Goal: Task Accomplishment & Management: Manage account settings

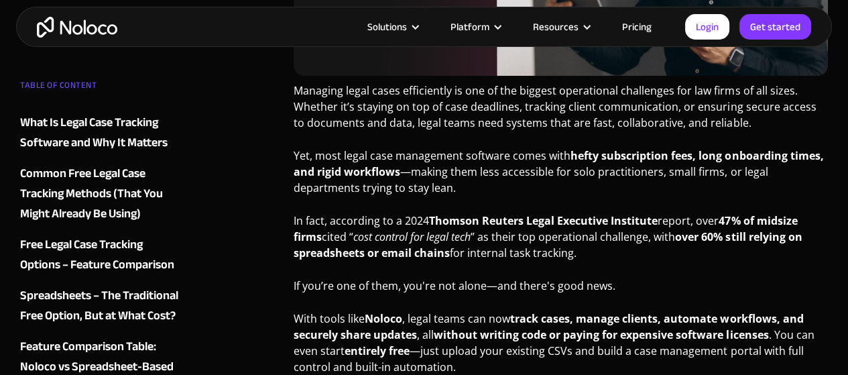
click at [645, 27] on link "Pricing" at bounding box center [636, 26] width 63 height 17
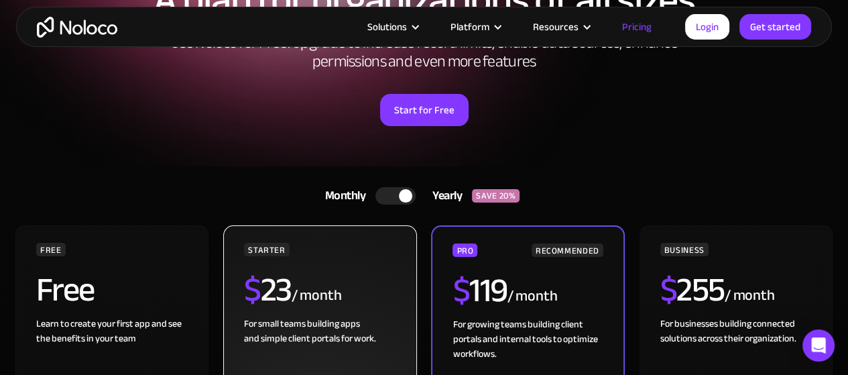
scroll to position [268, 0]
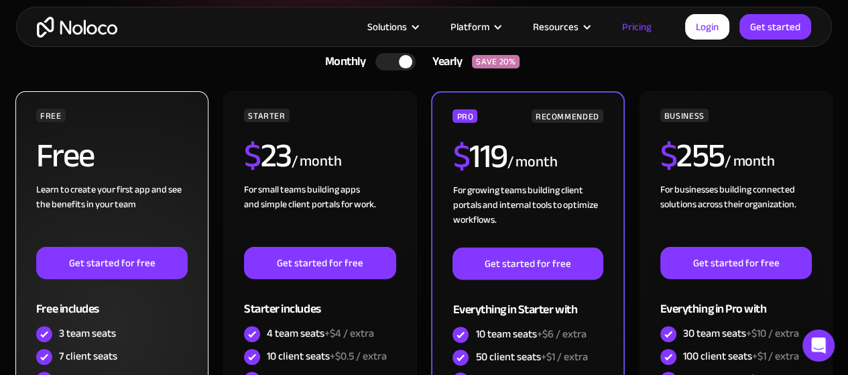
click at [133, 195] on div "Learn to create your first app and see the benefits in your team ‍" at bounding box center [111, 214] width 151 height 64
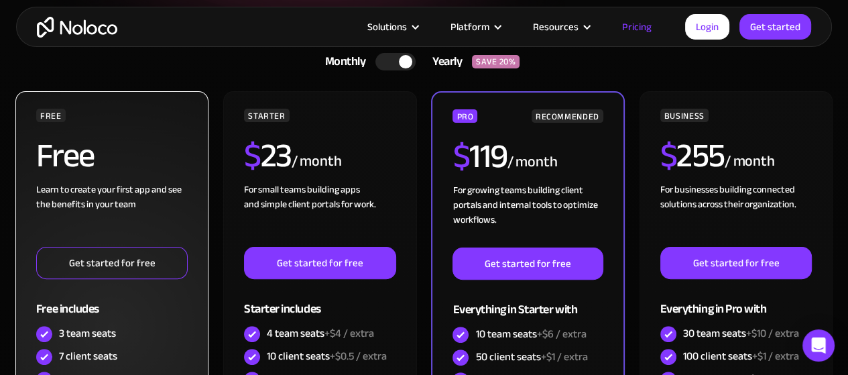
click at [139, 267] on link "Get started for free" at bounding box center [111, 263] width 151 height 32
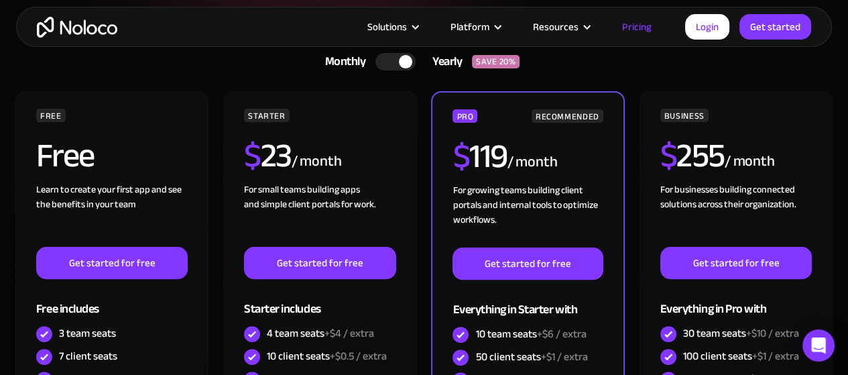
click at [70, 27] on img "home" at bounding box center [77, 27] width 80 height 21
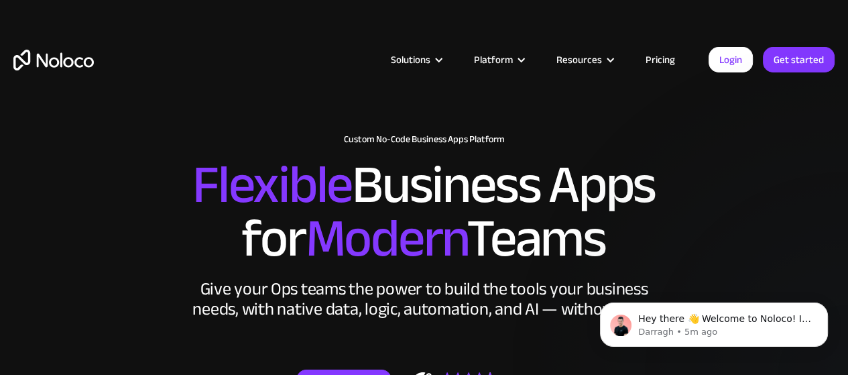
click at [76, 56] on img "home" at bounding box center [53, 60] width 80 height 21
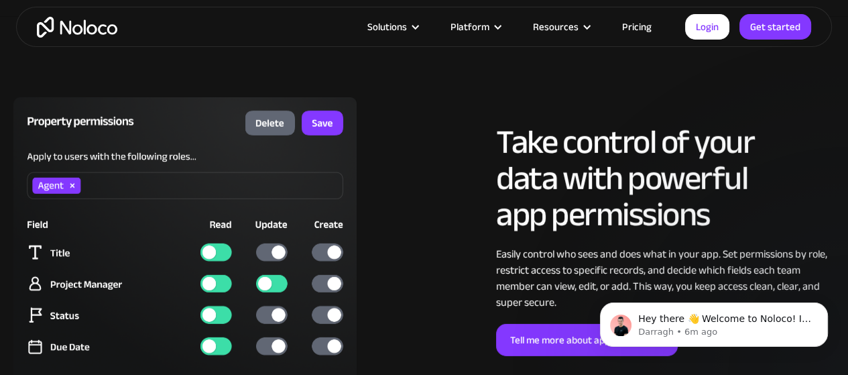
scroll to position [3216, 0]
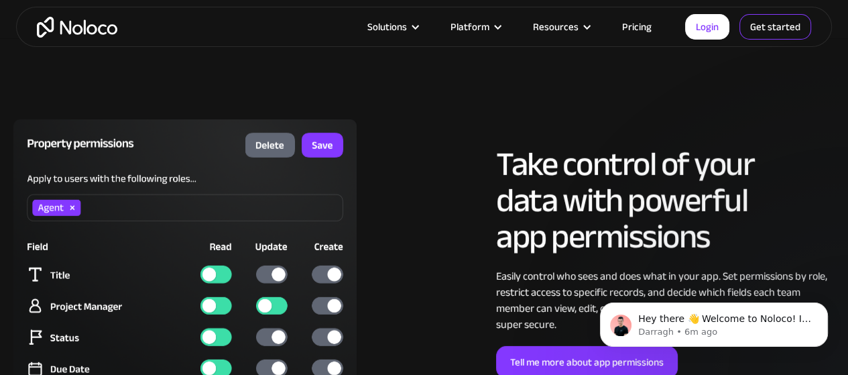
click at [757, 26] on link "Get started" at bounding box center [775, 26] width 72 height 25
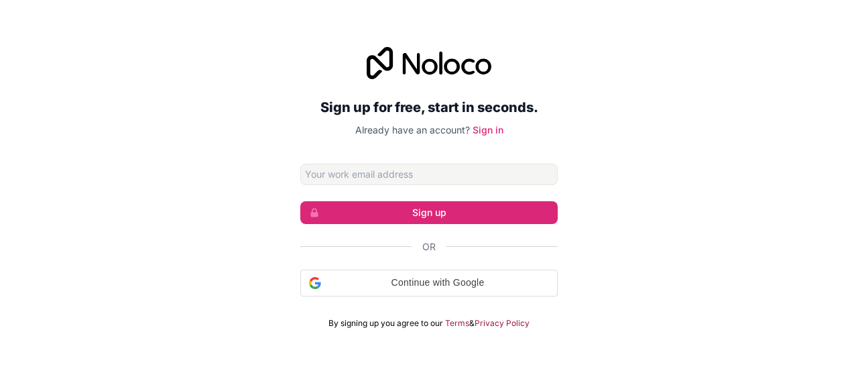
click at [386, 178] on input "Email address" at bounding box center [428, 173] width 257 height 21
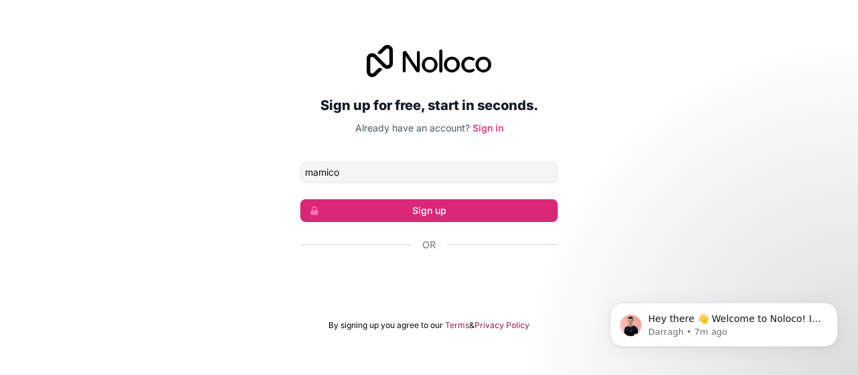
type input "[EMAIL_ADDRESS][DOMAIN_NAME]"
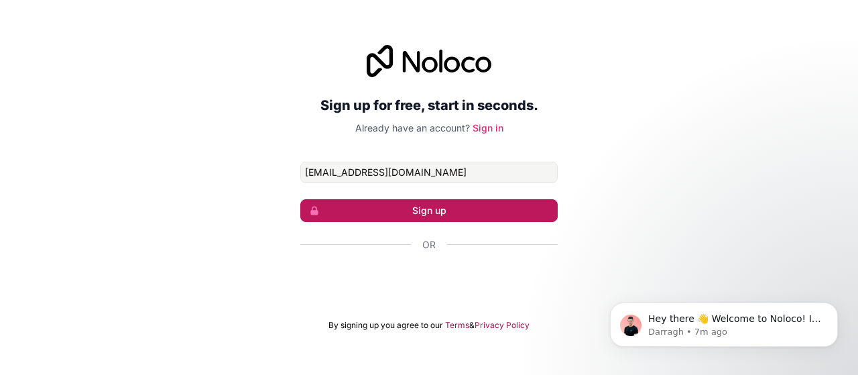
click at [381, 199] on button "Sign up" at bounding box center [428, 210] width 257 height 23
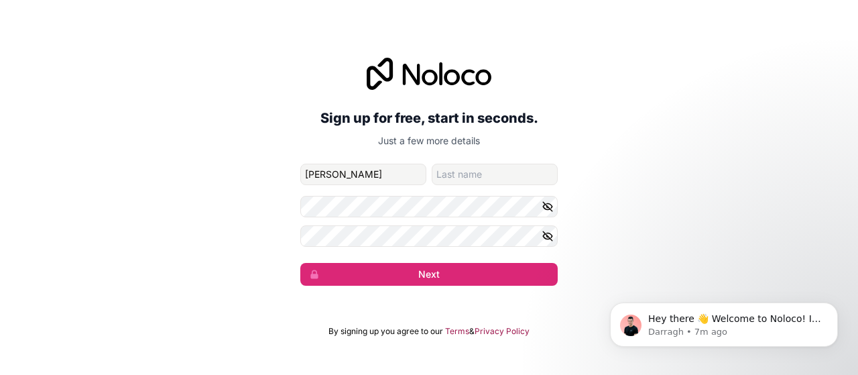
type input "[PERSON_NAME]"
type input "Amico"
click at [300, 263] on button "Next" at bounding box center [428, 274] width 257 height 23
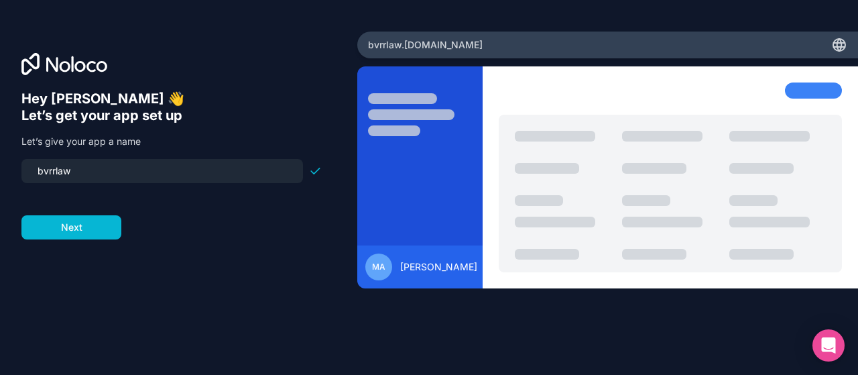
click at [96, 169] on input "bvrrlaw" at bounding box center [161, 170] width 265 height 19
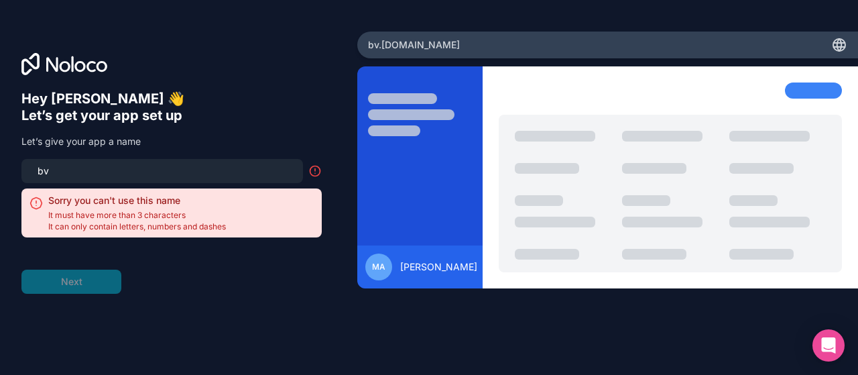
type input "b"
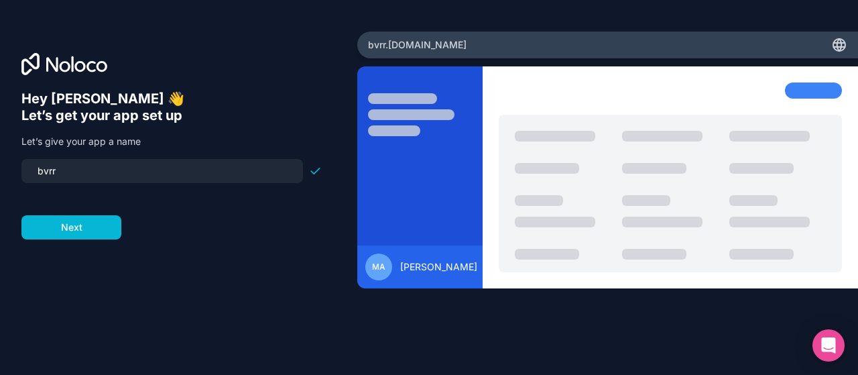
click at [90, 166] on input "bvrr" at bounding box center [161, 170] width 265 height 19
type input "bvrrlaw"
click at [84, 226] on button "Next" at bounding box center [71, 227] width 100 height 24
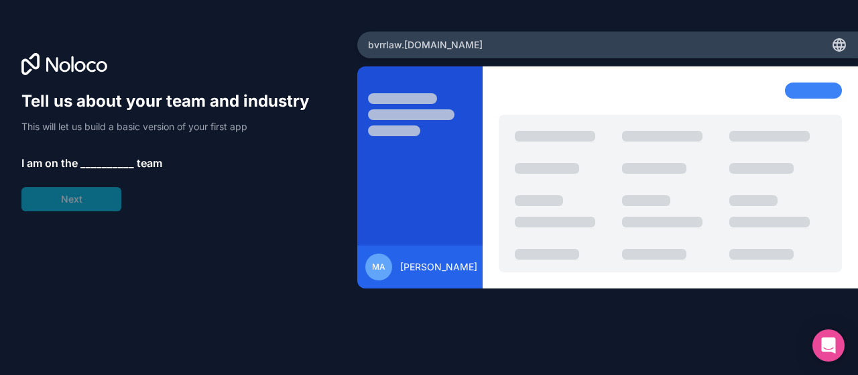
click at [112, 161] on span "__________" at bounding box center [107, 163] width 54 height 16
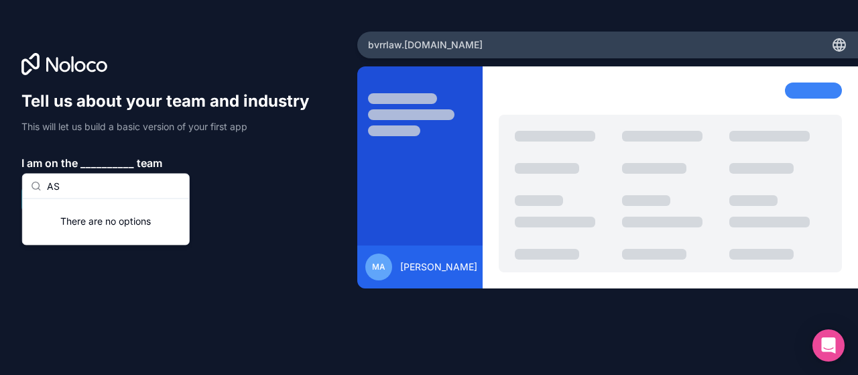
type input "A"
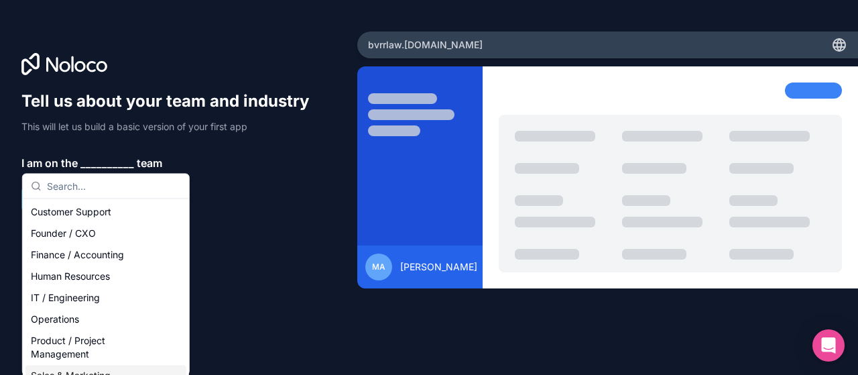
click at [121, 366] on div "Sales & Marketing" at bounding box center [105, 374] width 161 height 21
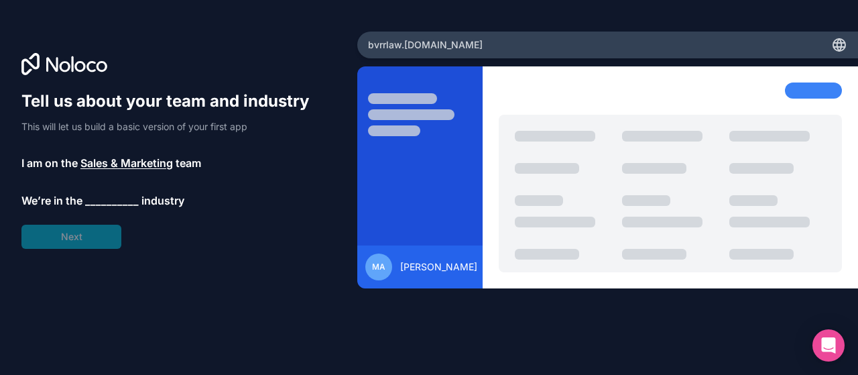
click at [135, 159] on span "Sales & Marketing" at bounding box center [126, 163] width 92 height 16
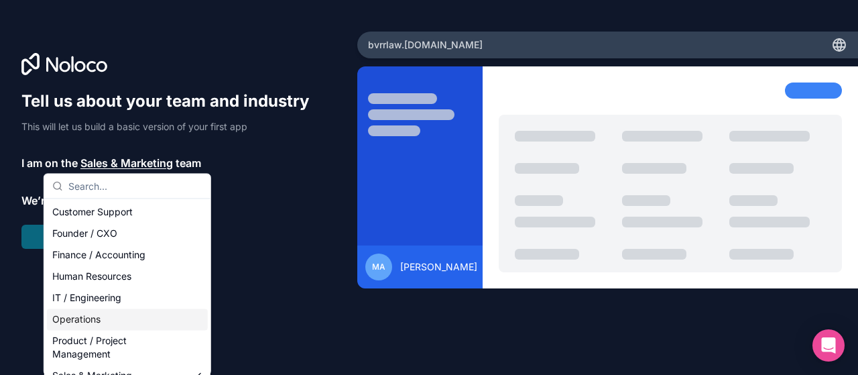
click at [122, 316] on div "Operations" at bounding box center [127, 318] width 161 height 21
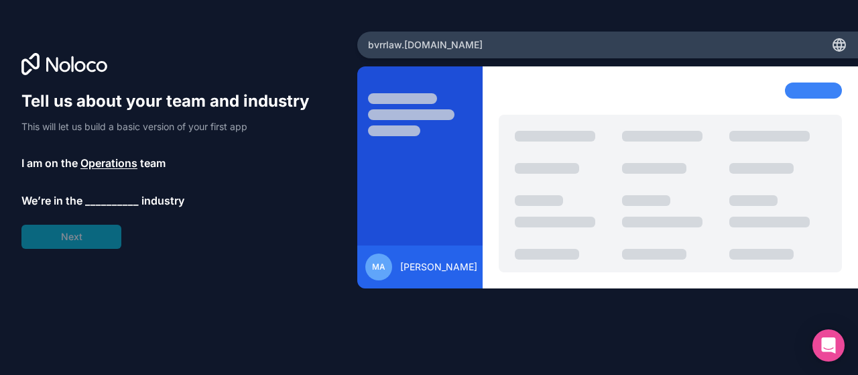
click at [131, 200] on span "__________" at bounding box center [112, 200] width 54 height 16
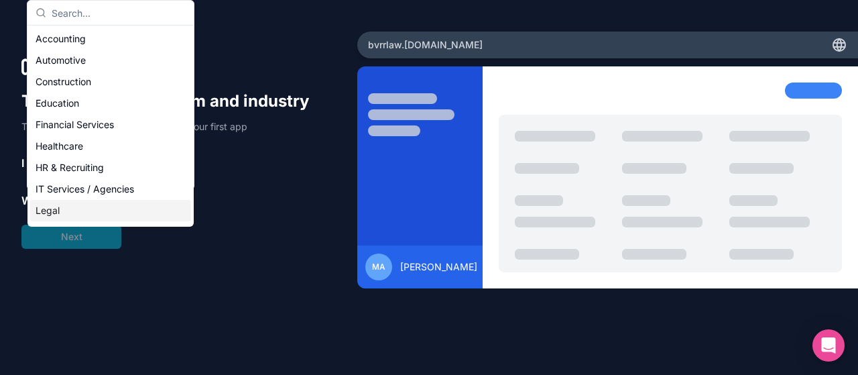
click at [76, 214] on div "Legal" at bounding box center [110, 210] width 161 height 21
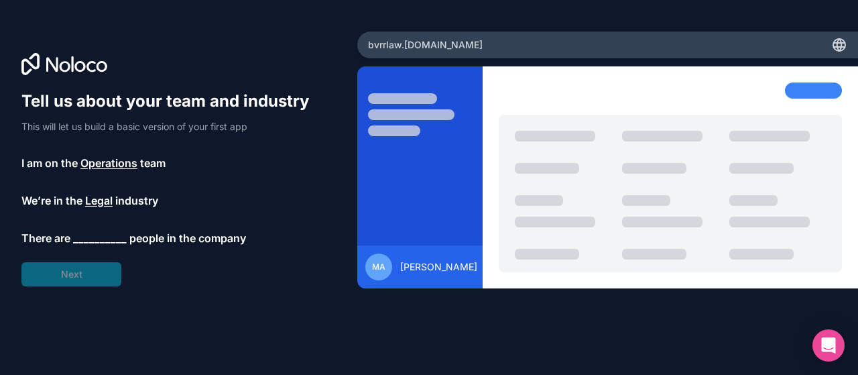
click at [121, 237] on span "__________" at bounding box center [100, 238] width 54 height 16
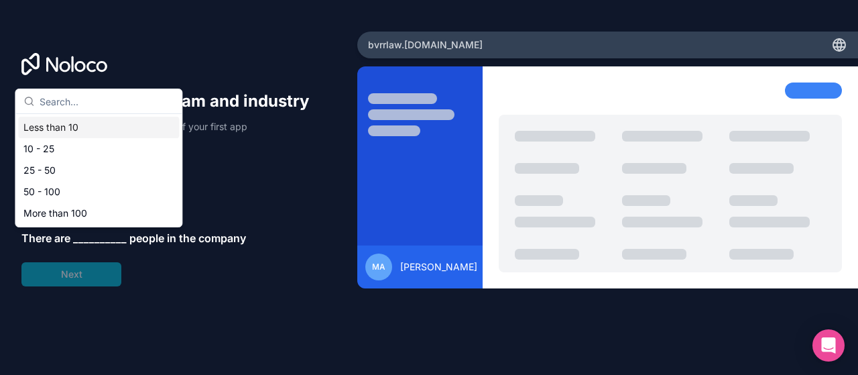
click at [75, 128] on div "Less than 10" at bounding box center [98, 127] width 161 height 21
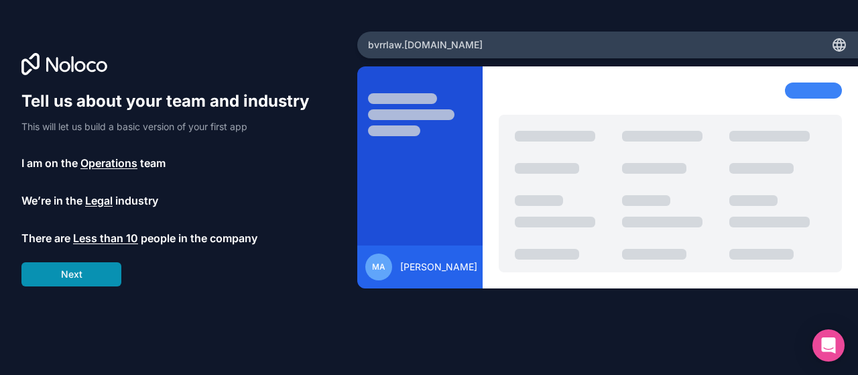
click at [113, 279] on button "Next" at bounding box center [71, 274] width 100 height 24
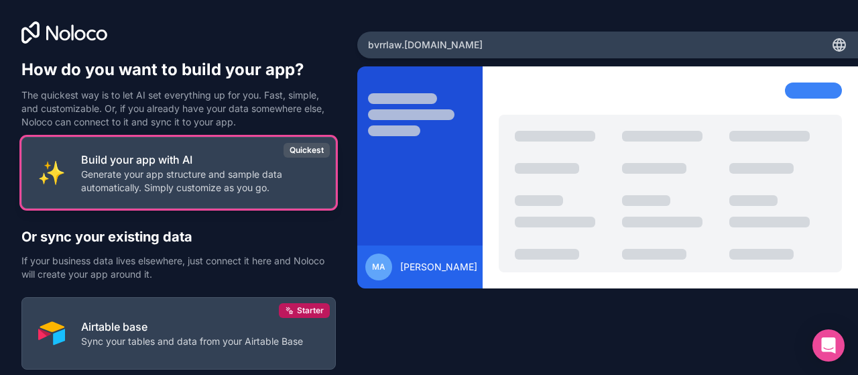
click at [244, 174] on p "Generate your app structure and sample data automatically. Simply customize as …" at bounding box center [200, 181] width 238 height 27
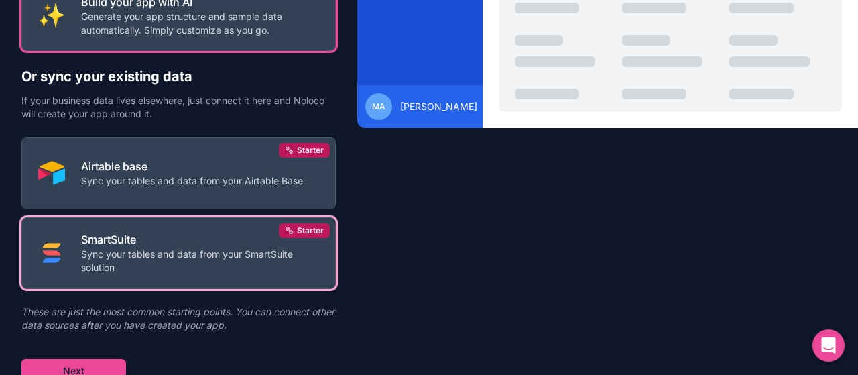
scroll to position [167, 0]
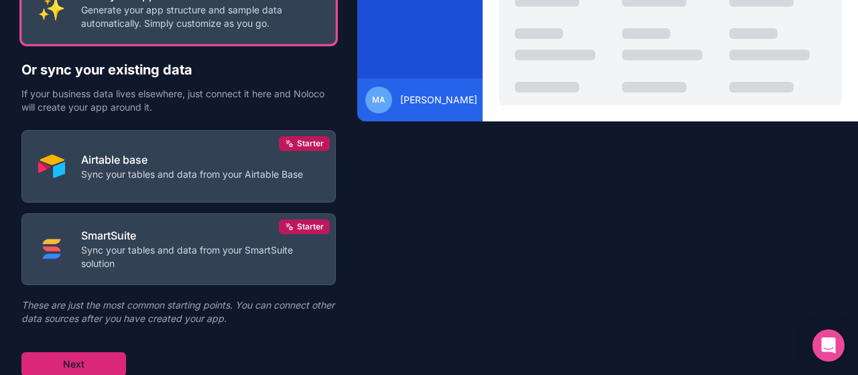
click at [59, 358] on button "Next" at bounding box center [73, 364] width 105 height 24
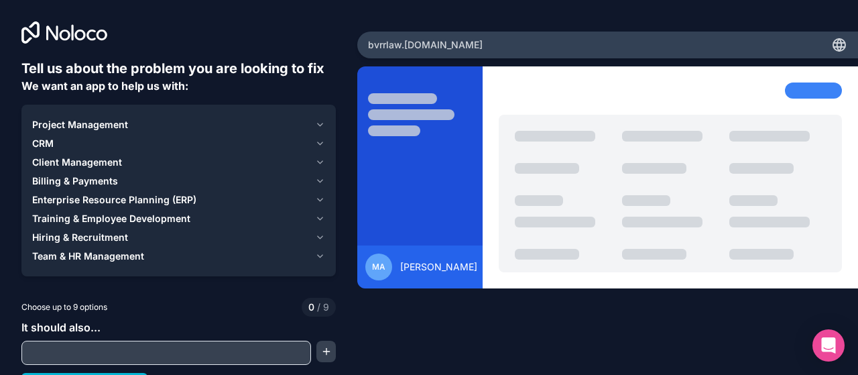
click at [190, 120] on div "Project Management" at bounding box center [170, 124] width 277 height 13
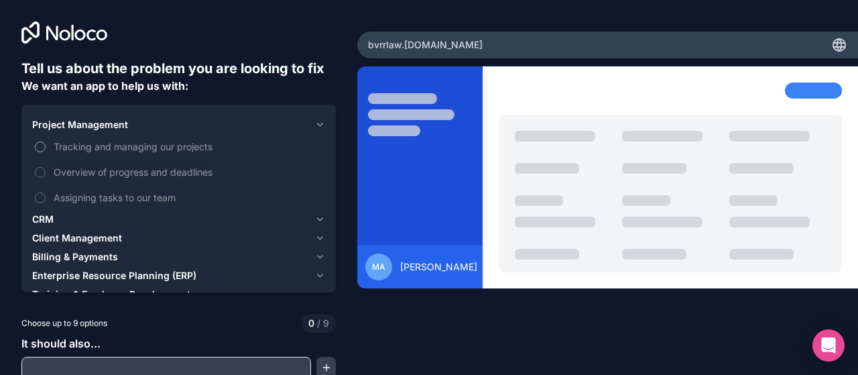
click at [135, 144] on span "Tracking and managing our projects" at bounding box center [188, 146] width 269 height 14
click at [46, 144] on button "Tracking and managing our projects" at bounding box center [40, 146] width 11 height 11
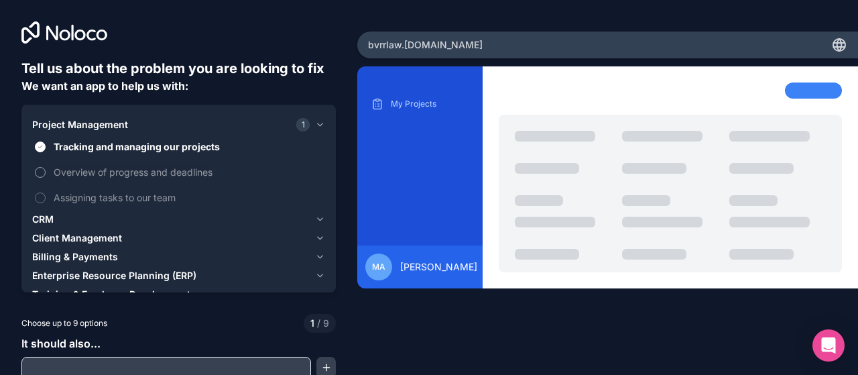
click at [72, 169] on span "Overview of progress and deadlines" at bounding box center [188, 172] width 269 height 14
click at [46, 169] on button "Overview of progress and deadlines" at bounding box center [40, 172] width 11 height 11
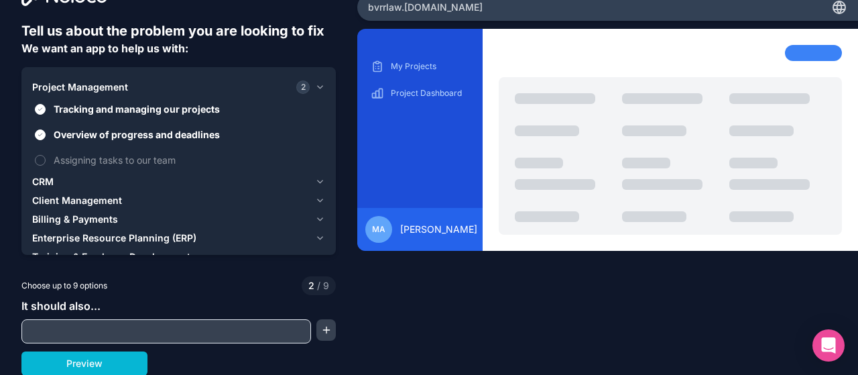
click at [318, 86] on icon "button" at bounding box center [320, 87] width 5 height 3
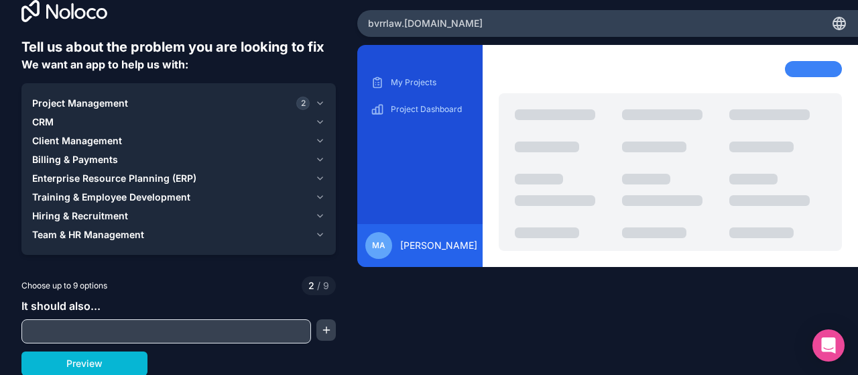
click at [318, 121] on icon "button" at bounding box center [320, 122] width 5 height 3
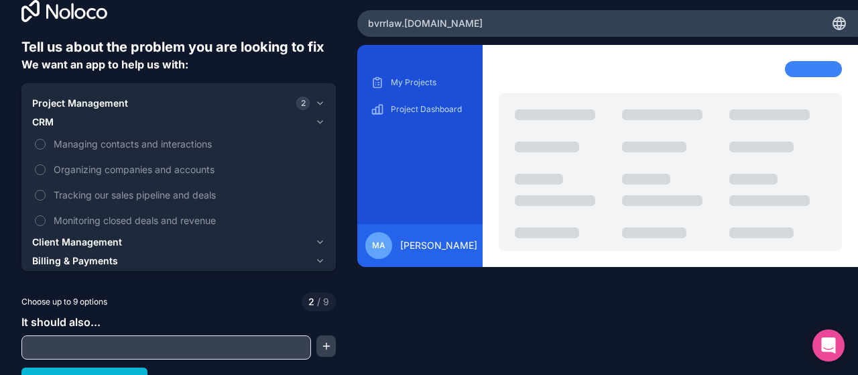
click at [316, 119] on icon "button" at bounding box center [320, 122] width 10 height 11
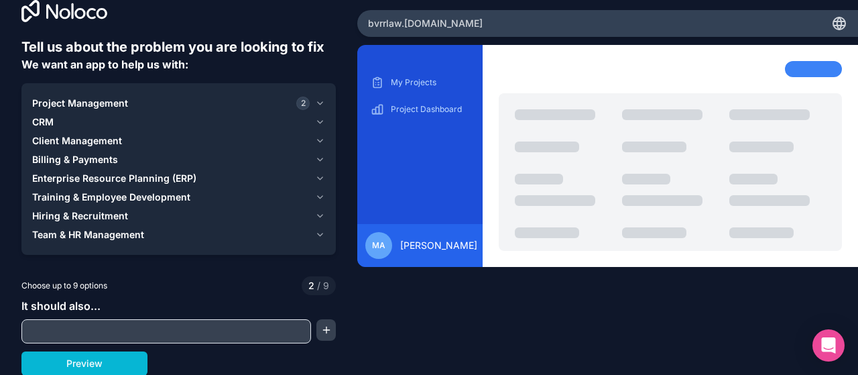
click at [315, 139] on icon "button" at bounding box center [320, 140] width 10 height 11
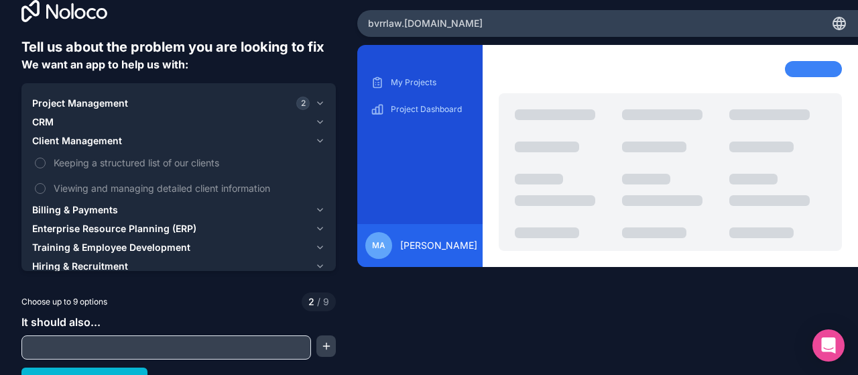
click at [318, 139] on icon "button" at bounding box center [320, 140] width 5 height 3
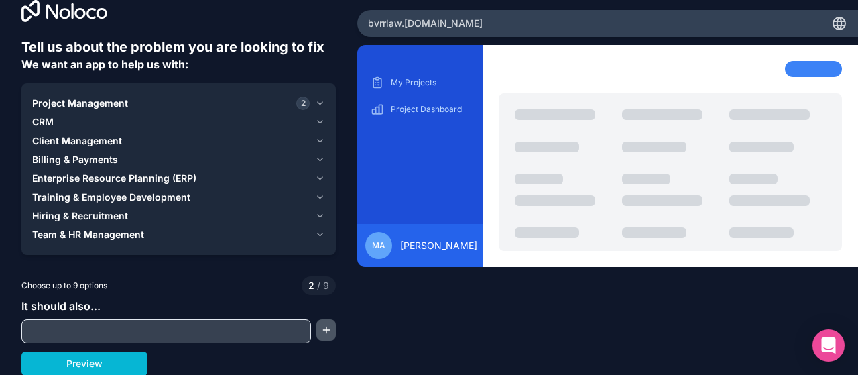
click at [328, 327] on button "button" at bounding box center [325, 329] width 19 height 21
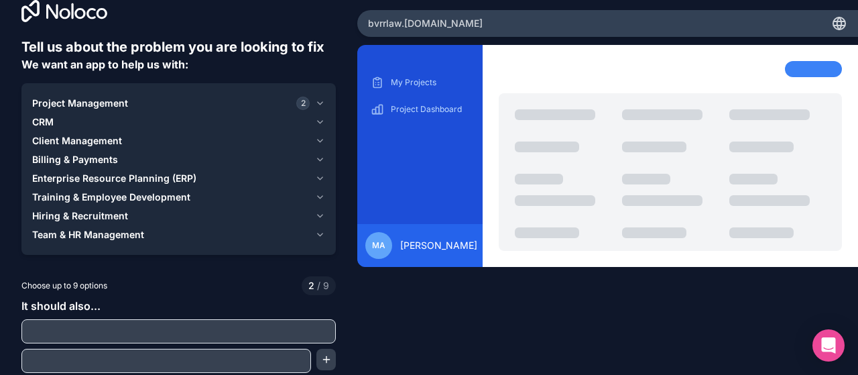
scroll to position [51, 0]
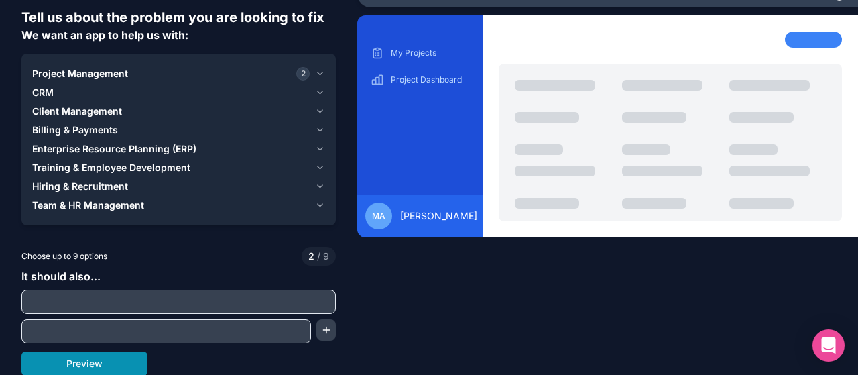
click at [101, 364] on button "Preview" at bounding box center [84, 363] width 126 height 24
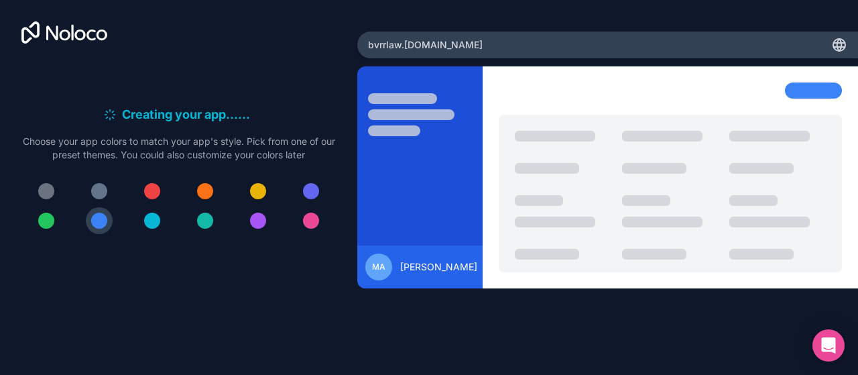
scroll to position [0, 0]
click at [163, 219] on button at bounding box center [152, 220] width 27 height 27
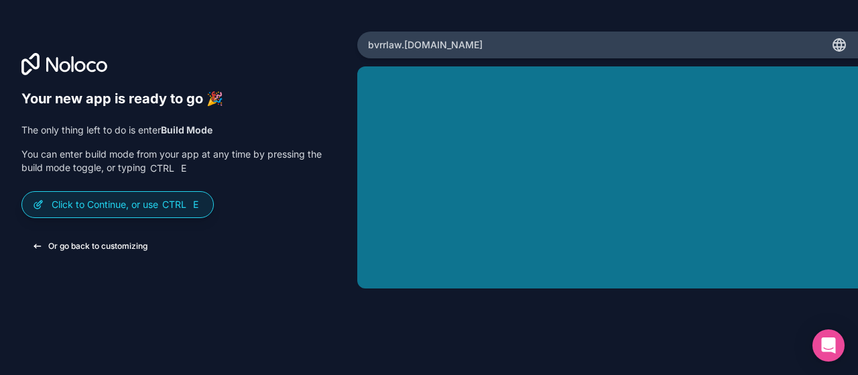
click at [113, 238] on button "Or go back to customizing" at bounding box center [89, 246] width 137 height 24
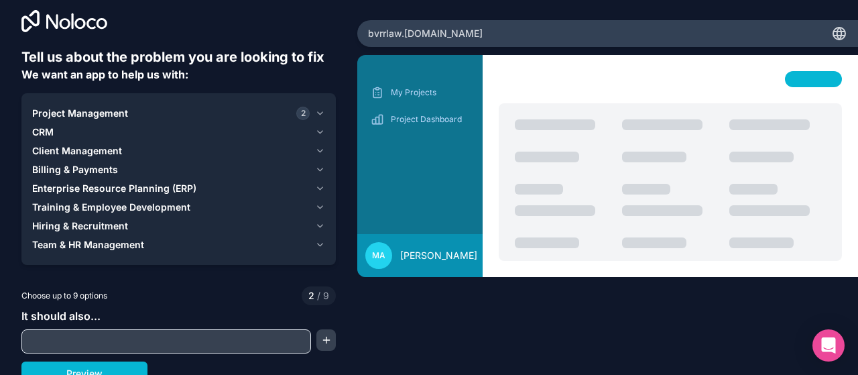
scroll to position [21, 0]
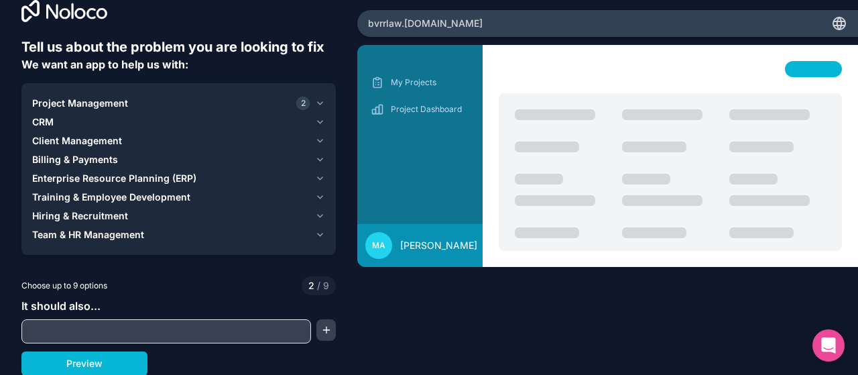
click at [101, 323] on input "text" at bounding box center [166, 331] width 283 height 19
click at [317, 281] on span "/" at bounding box center [318, 284] width 3 height 11
click at [315, 173] on icon "button" at bounding box center [320, 178] width 10 height 11
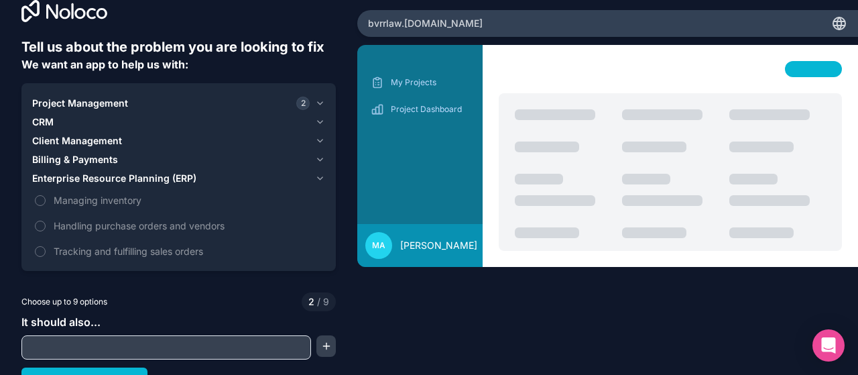
click at [315, 173] on icon "button" at bounding box center [320, 178] width 10 height 11
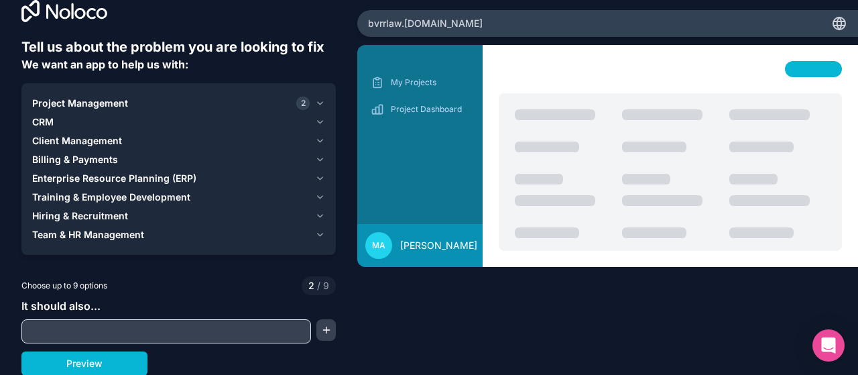
click at [315, 218] on icon "button" at bounding box center [320, 215] width 10 height 11
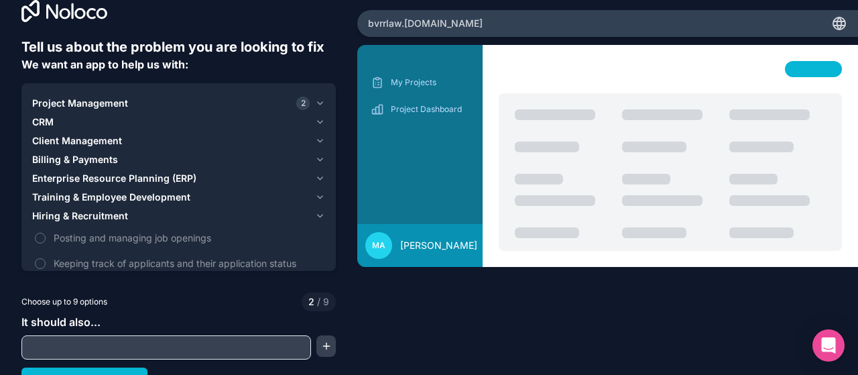
click at [315, 218] on icon "button" at bounding box center [320, 215] width 10 height 11
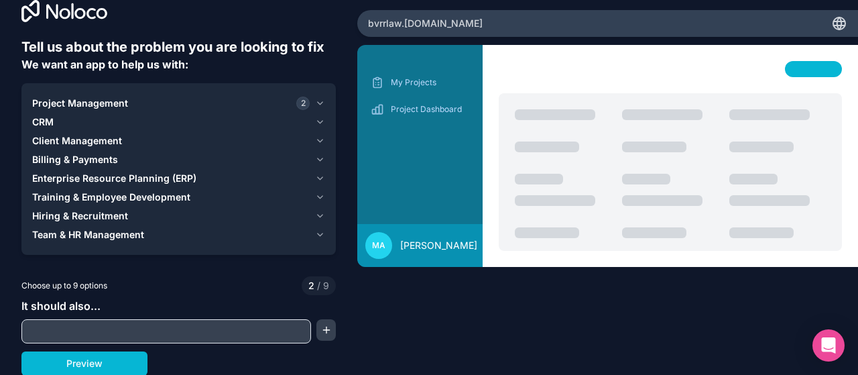
click at [315, 138] on icon "button" at bounding box center [320, 140] width 10 height 11
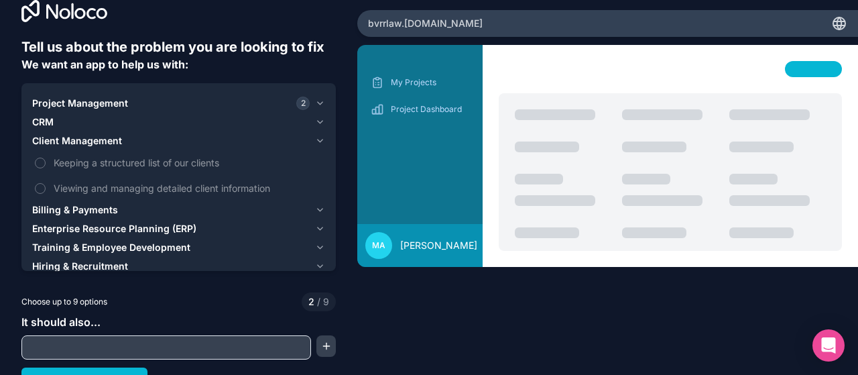
click at [315, 138] on icon "button" at bounding box center [320, 140] width 10 height 11
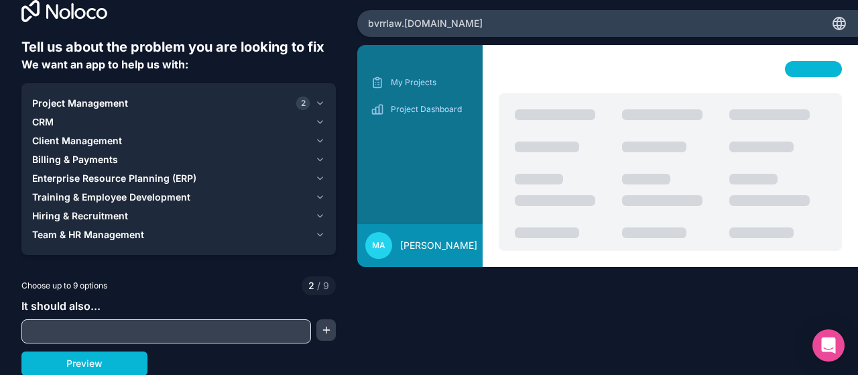
click at [315, 119] on icon "button" at bounding box center [320, 122] width 10 height 11
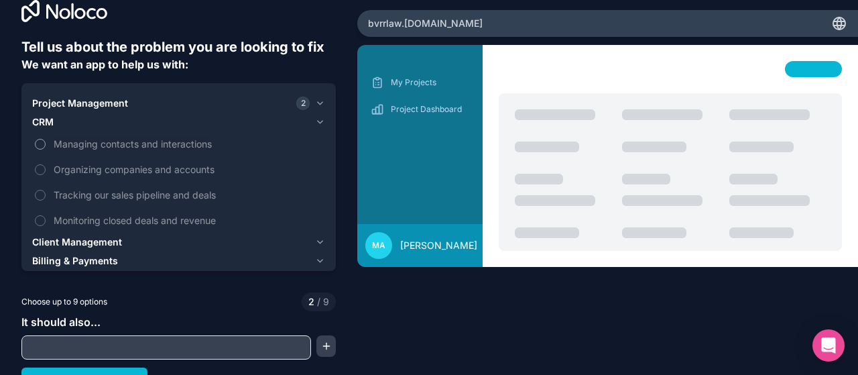
click at [170, 141] on span "Managing contacts and interactions" at bounding box center [188, 144] width 269 height 14
click at [46, 141] on button "Managing contacts and interactions" at bounding box center [40, 144] width 11 height 11
click at [137, 137] on span "Managing contacts and interactions" at bounding box center [188, 144] width 269 height 14
click at [46, 139] on button "Managing contacts and interactions" at bounding box center [40, 144] width 11 height 11
click at [309, 120] on button "CRM" at bounding box center [178, 122] width 293 height 19
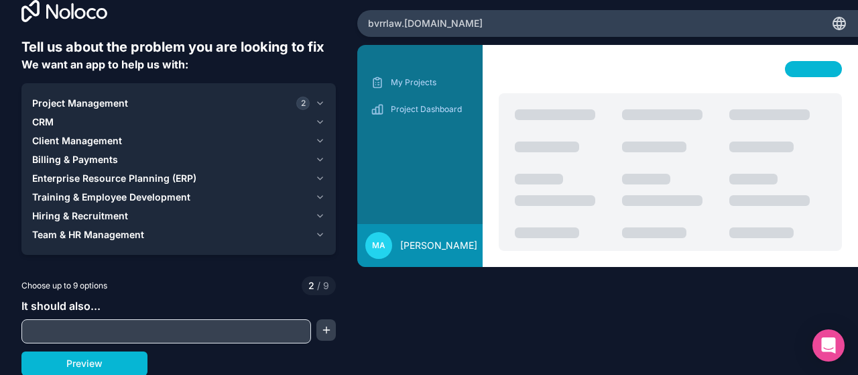
click at [127, 329] on input "text" at bounding box center [166, 331] width 283 height 19
click at [310, 102] on button "Project Management 2" at bounding box center [178, 103] width 293 height 19
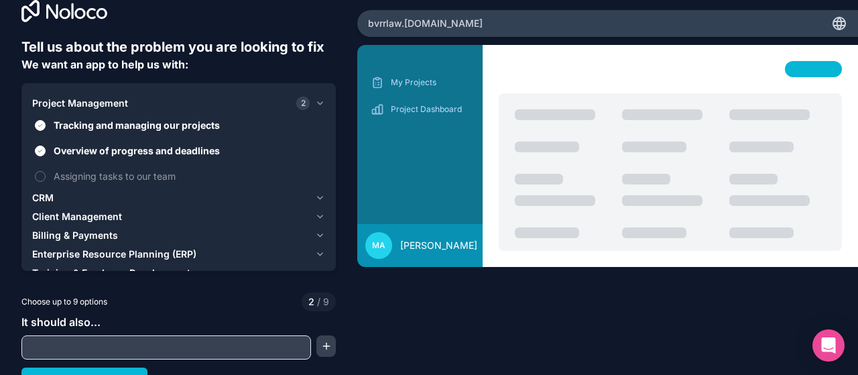
click at [310, 102] on button "Project Management 2" at bounding box center [178, 103] width 293 height 19
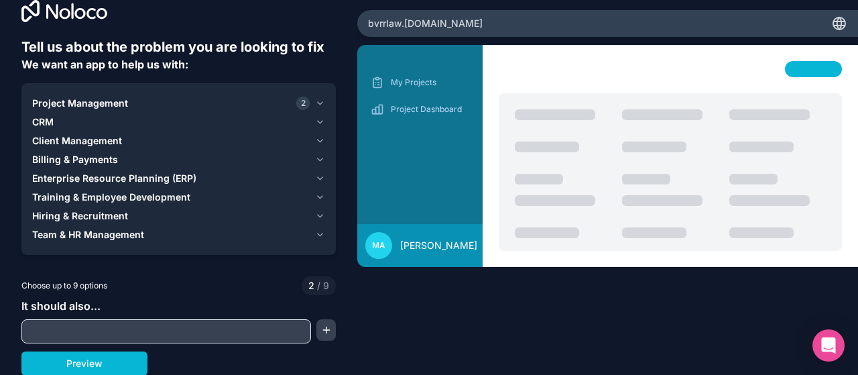
click at [178, 329] on input "text" at bounding box center [166, 331] width 283 height 19
type input "T"
type input "F"
type input "follow up dates for requests being sent"
click at [155, 302] on div "It should also... follow up dates for requests being sent" at bounding box center [178, 320] width 314 height 46
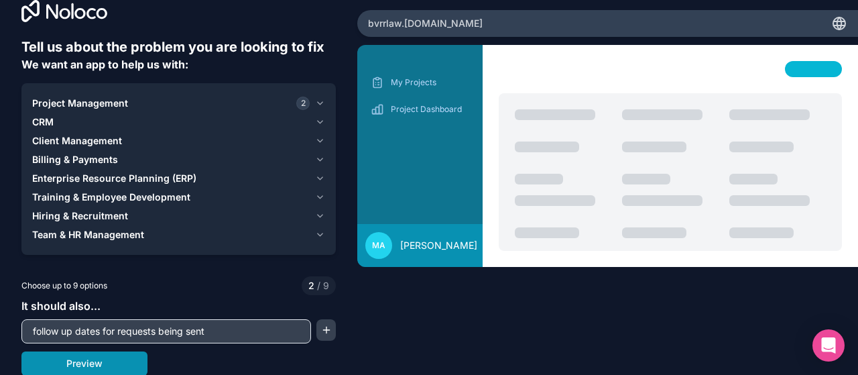
click at [101, 360] on button "Preview" at bounding box center [84, 363] width 126 height 24
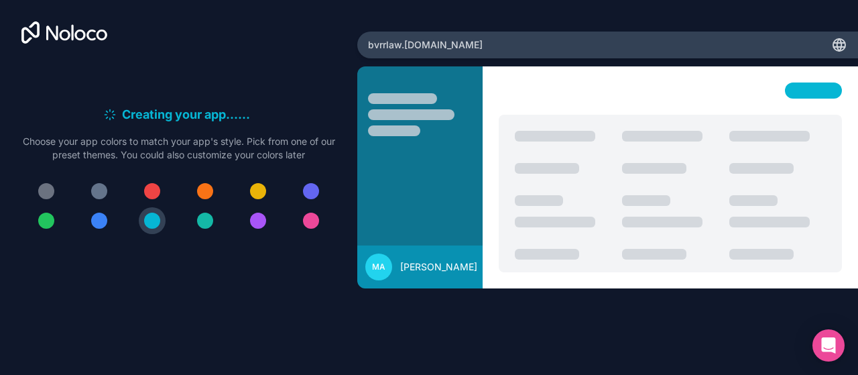
scroll to position [0, 0]
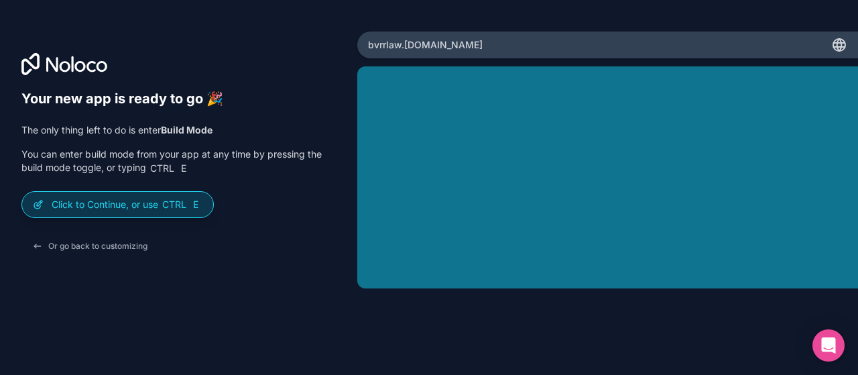
click at [87, 202] on p "Click to Continue, or use Ctrl E" at bounding box center [127, 204] width 151 height 13
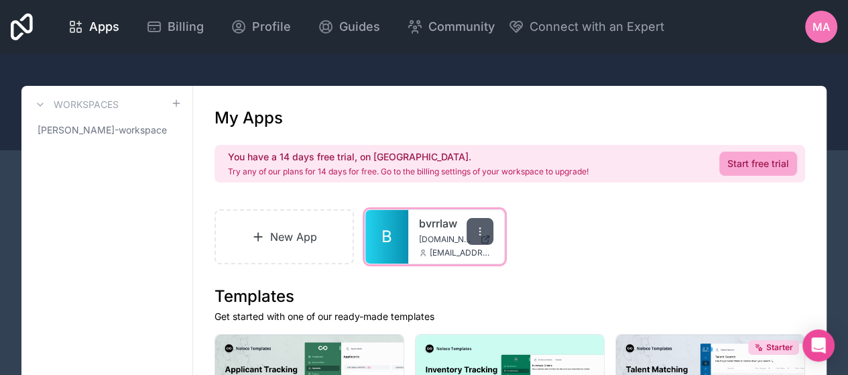
click at [480, 231] on icon at bounding box center [479, 230] width 1 height 1
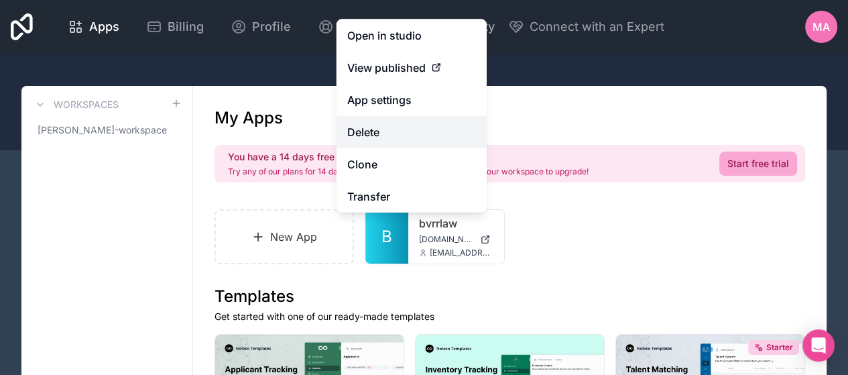
click at [391, 135] on button "Delete" at bounding box center [411, 132] width 150 height 32
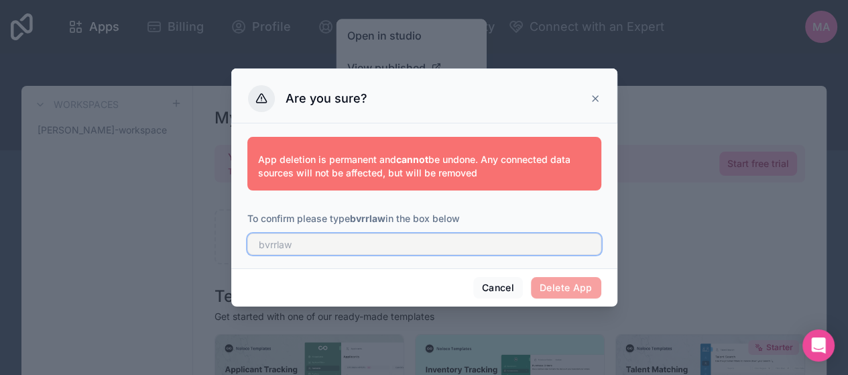
click at [447, 249] on input "text" at bounding box center [424, 243] width 354 height 21
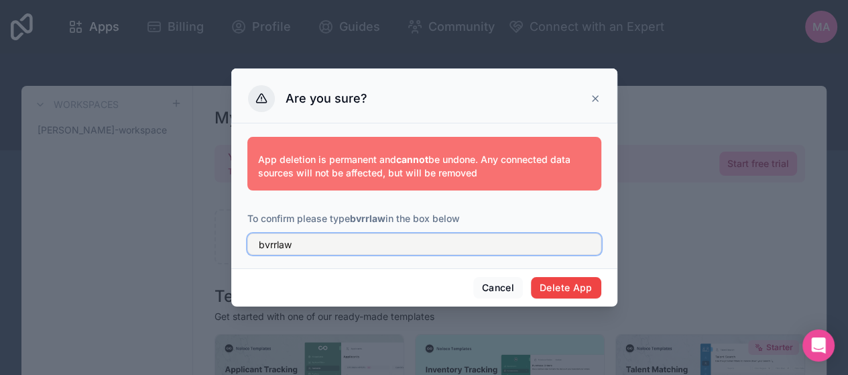
type input "bvrrlaw"
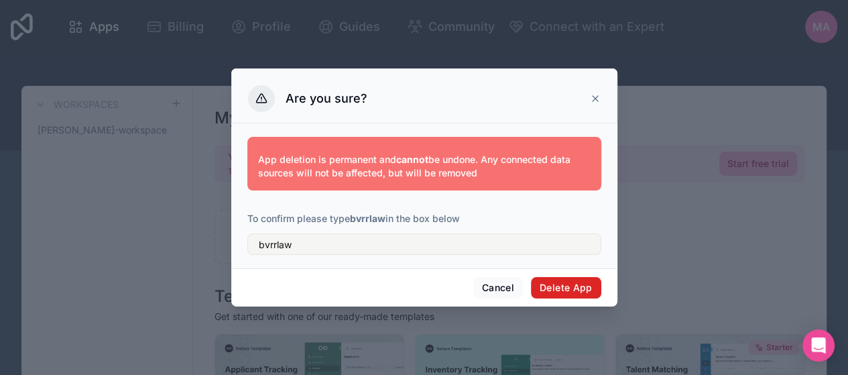
click at [565, 287] on button "Delete App" at bounding box center [566, 287] width 70 height 21
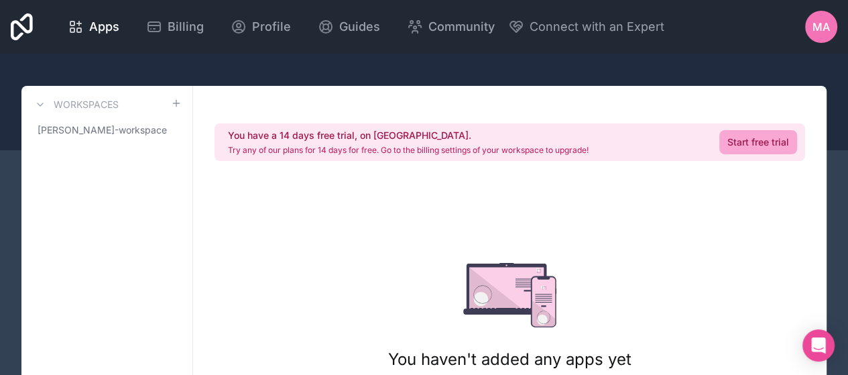
click at [822, 21] on span "MA" at bounding box center [820, 27] width 17 height 16
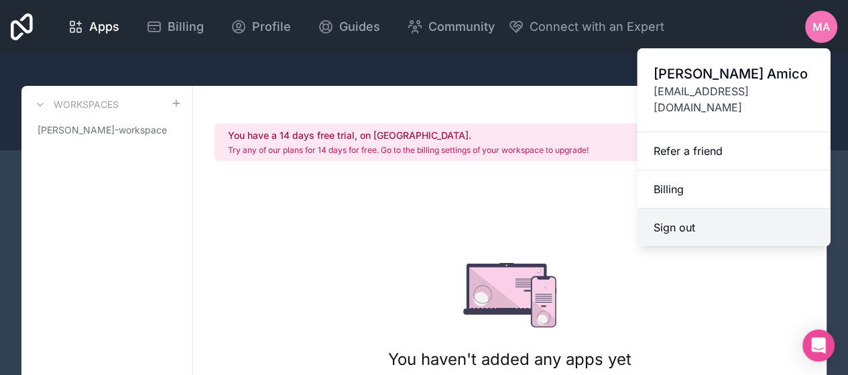
click at [691, 214] on button "Sign out" at bounding box center [733, 227] width 193 height 38
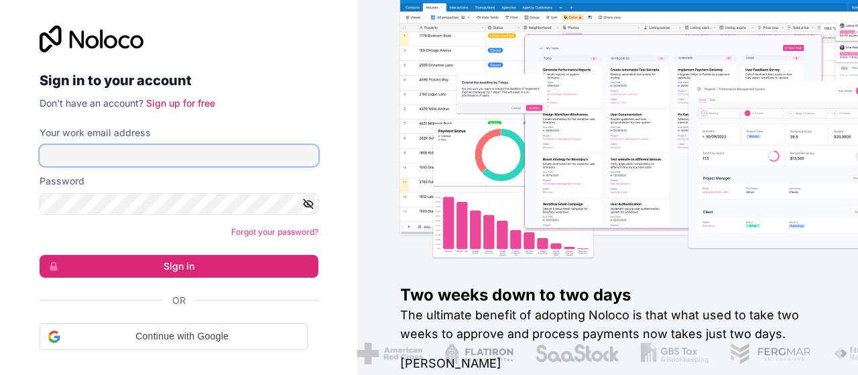
type input "[EMAIL_ADDRESS][DOMAIN_NAME]"
